Goal: Information Seeking & Learning: Learn about a topic

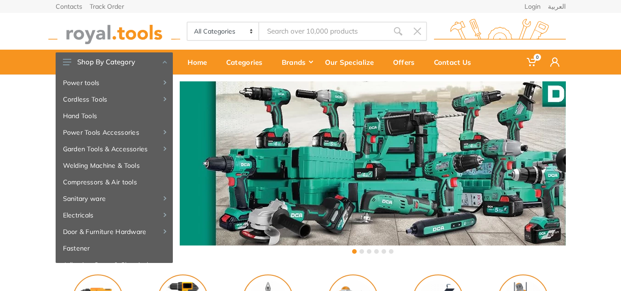
click at [318, 26] on input "Site search" at bounding box center [323, 31] width 129 height 19
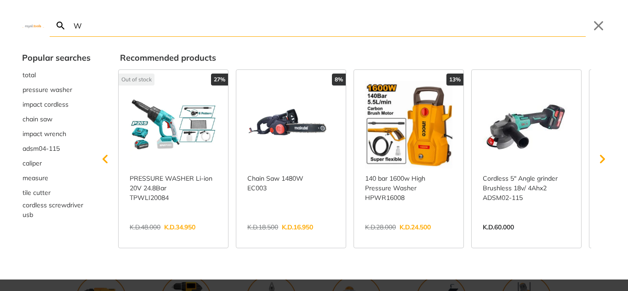
type input "W"
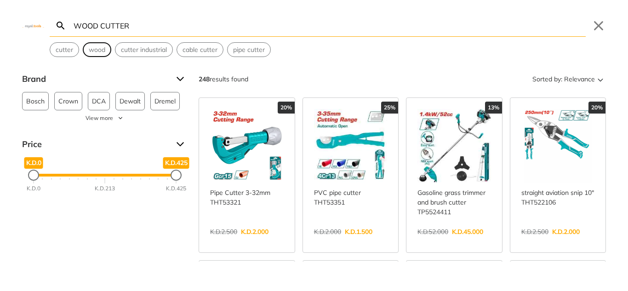
click at [98, 52] on span "wood" at bounding box center [97, 50] width 17 height 10
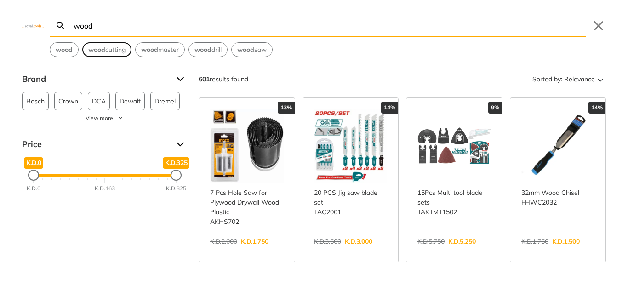
click at [112, 48] on span "wood cutting" at bounding box center [106, 50] width 37 height 10
type input "wood cutting"
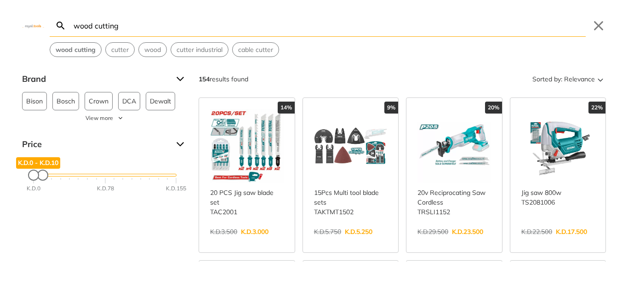
drag, startPoint x: 174, startPoint y: 176, endPoint x: 41, endPoint y: 178, distance: 133.4
click at [41, 178] on div "Maximum Price" at bounding box center [42, 175] width 9 height 9
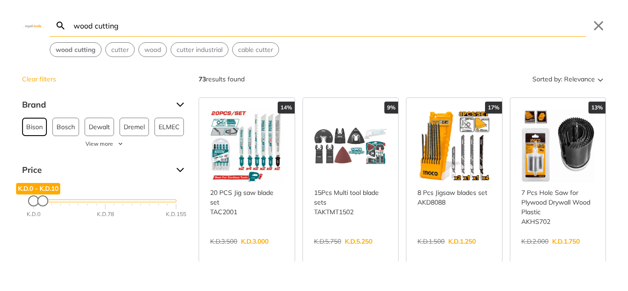
click at [40, 135] on span "Bison" at bounding box center [34, 126] width 17 height 17
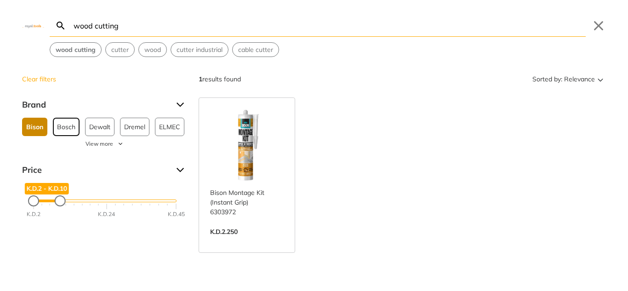
click at [64, 132] on span "Bosch" at bounding box center [66, 126] width 18 height 17
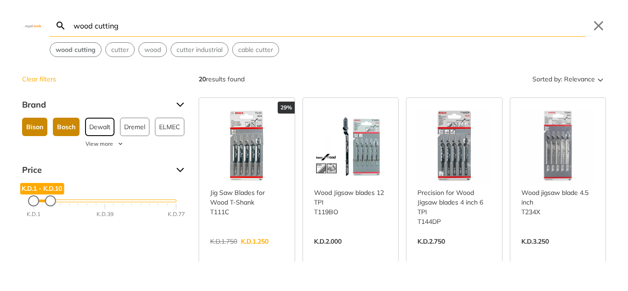
click at [98, 133] on span "Dewalt" at bounding box center [99, 126] width 21 height 17
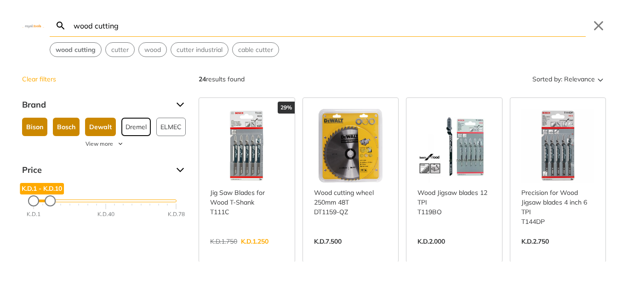
click at [133, 132] on span "Dremel" at bounding box center [136, 126] width 21 height 17
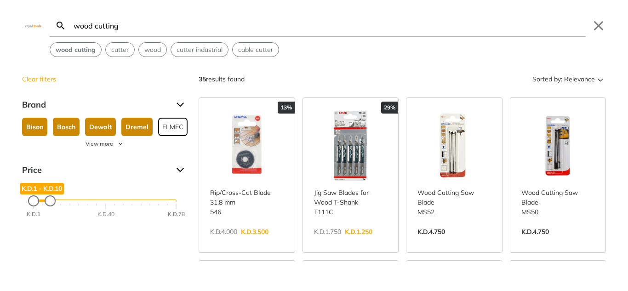
click at [168, 131] on span "ELMEC" at bounding box center [172, 126] width 21 height 17
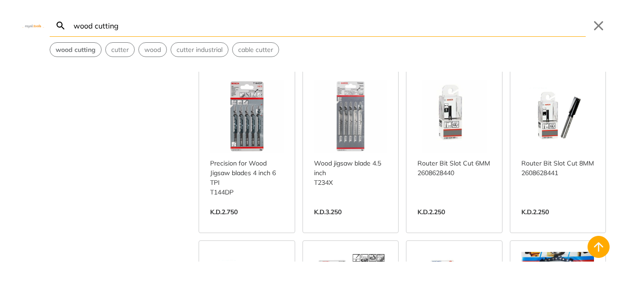
scroll to position [368, 0]
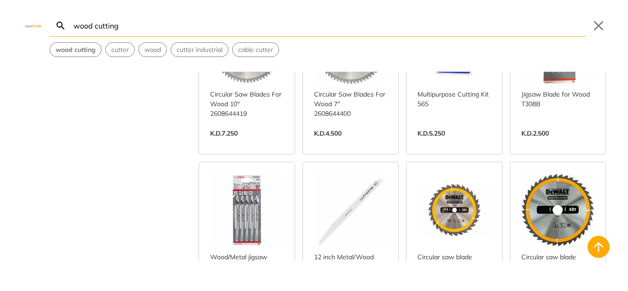
scroll to position [966, 0]
